Goal: Transaction & Acquisition: Purchase product/service

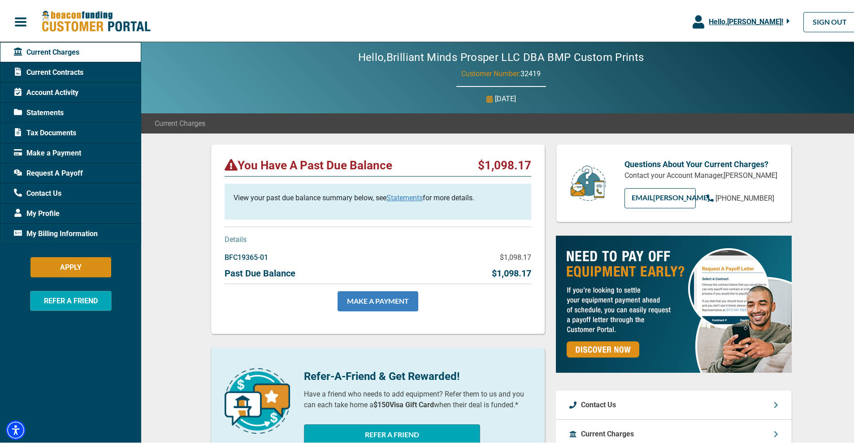
click at [371, 297] on link "MAKE A PAYMENT" at bounding box center [378, 300] width 81 height 20
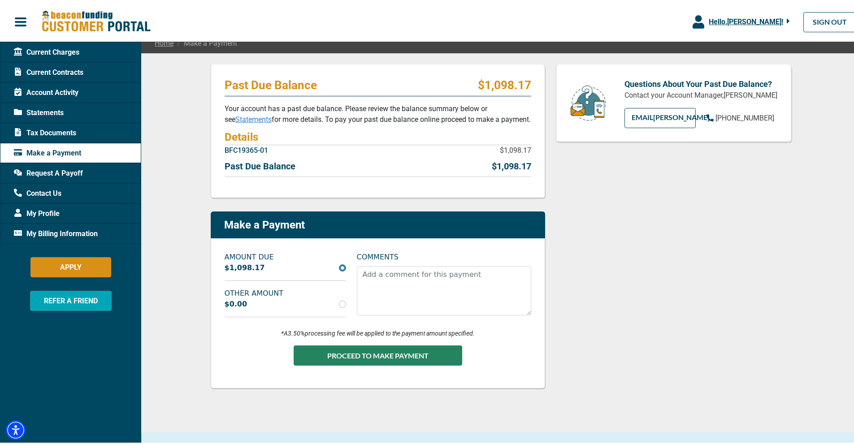
scroll to position [90, 0]
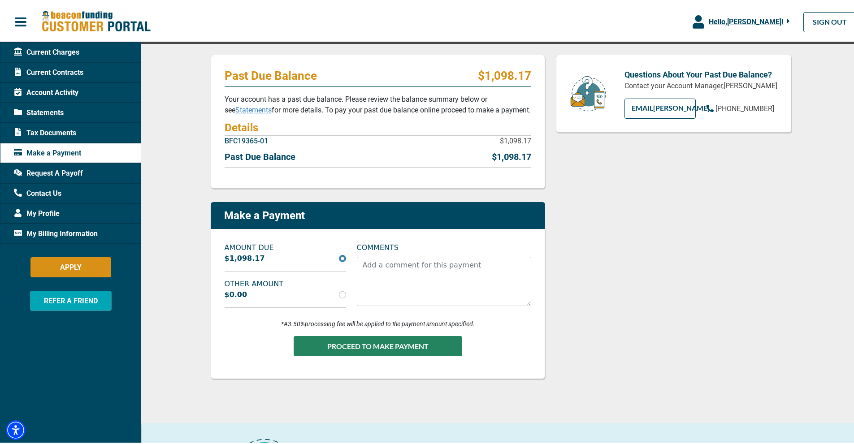
click at [333, 298] on div "$0.00" at bounding box center [285, 293] width 132 height 11
click at [340, 295] on input "radio" at bounding box center [342, 293] width 7 height 7
radio input "true"
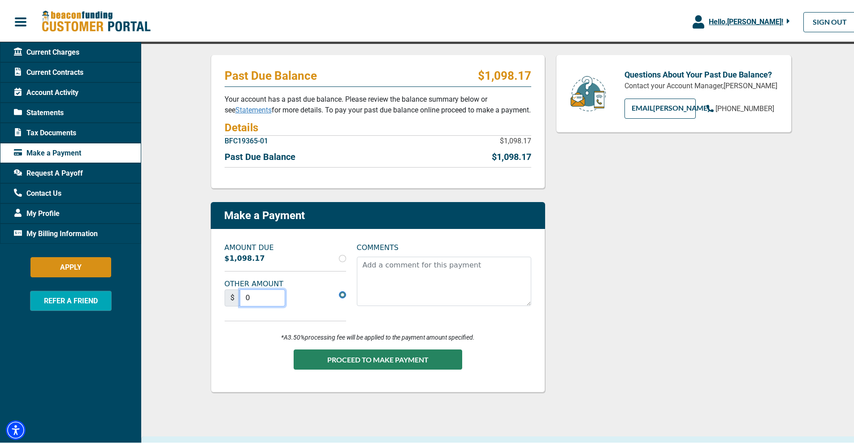
click at [265, 302] on input "0" at bounding box center [263, 296] width 46 height 17
type input "0"
type input "950"
drag, startPoint x: 381, startPoint y: 284, endPoint x: 377, endPoint y: 282, distance: 4.6
click at [381, 284] on textarea "COMMENTS" at bounding box center [444, 279] width 174 height 49
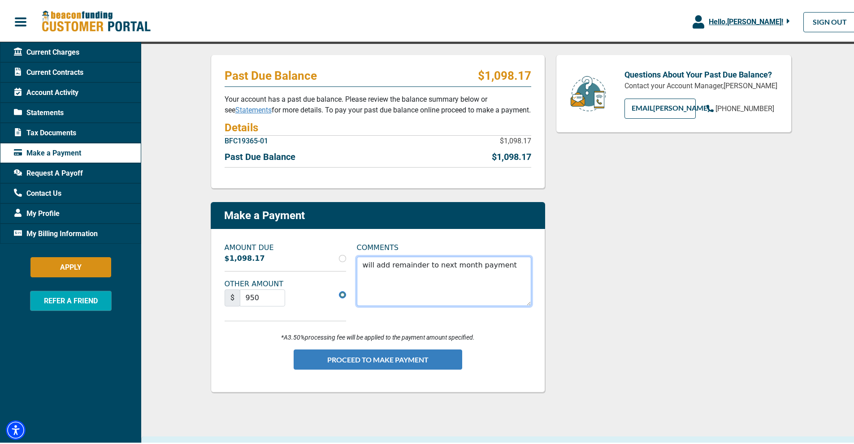
type textarea "will add remainder to next month payment"
click at [372, 357] on button "PROCEED TO MAKE PAYMENT" at bounding box center [378, 358] width 169 height 20
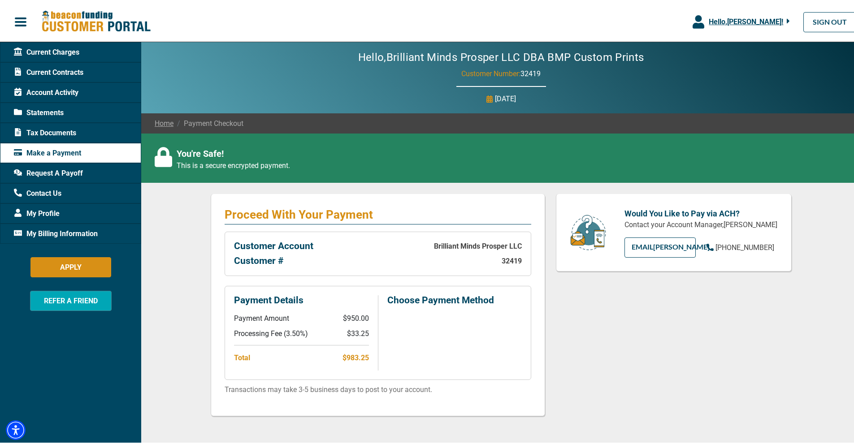
scroll to position [45, 0]
